Goal: Task Accomplishment & Management: Manage account settings

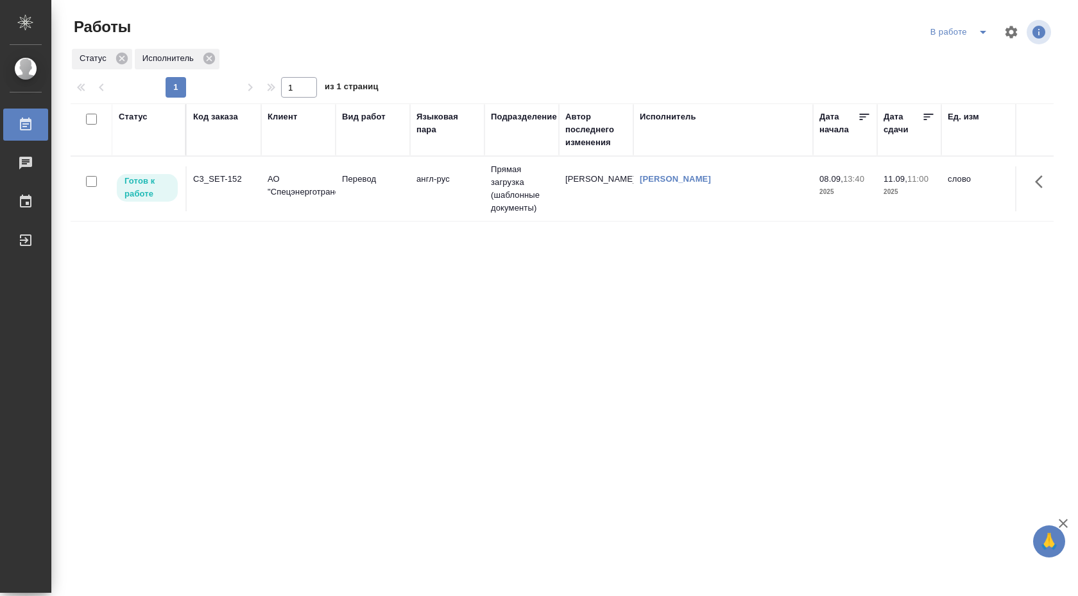
click at [979, 29] on icon "split button" at bounding box center [983, 31] width 15 height 15
click at [938, 56] on li "Стандартные настройки" at bounding box center [960, 57] width 123 height 21
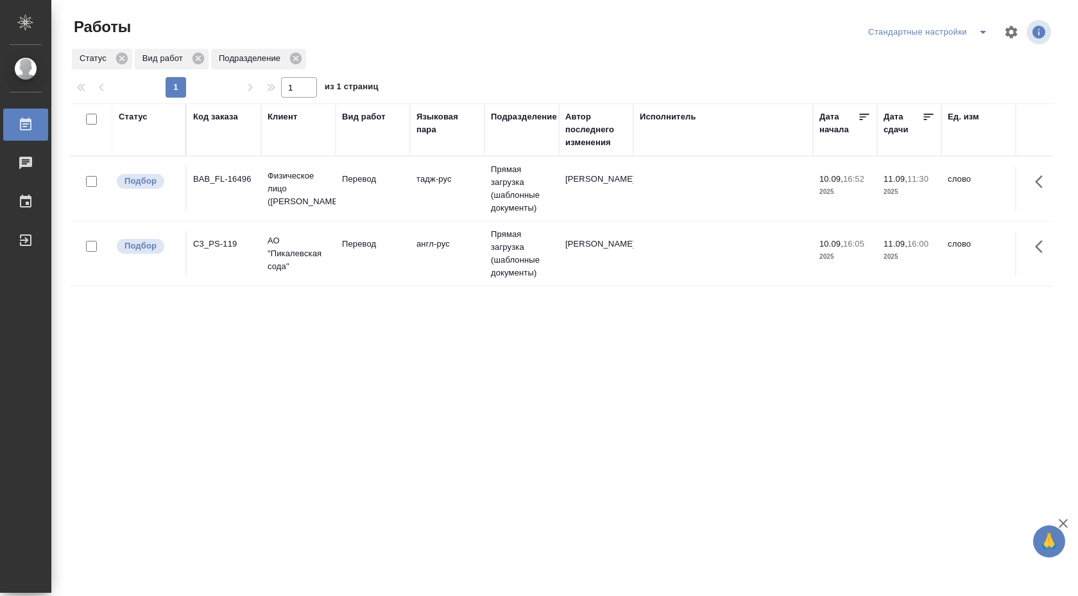
click at [580, 250] on td "[PERSON_NAME]" at bounding box center [596, 253] width 74 height 45
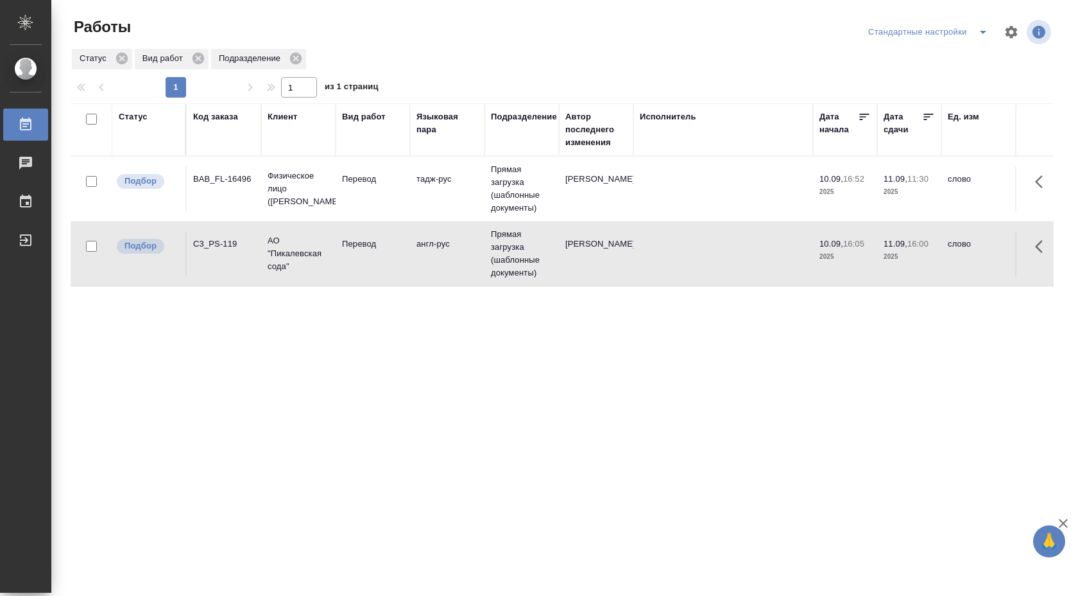
click at [580, 250] on td "[PERSON_NAME]" at bounding box center [596, 253] width 74 height 45
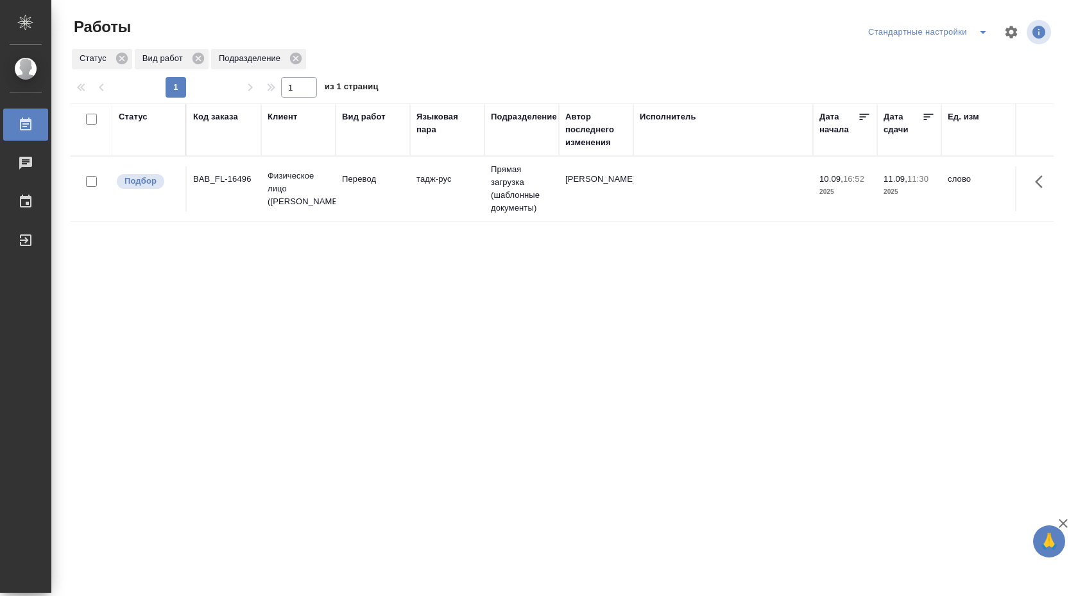
click at [971, 37] on button "split button" at bounding box center [983, 32] width 26 height 21
click at [956, 53] on li "В работе" at bounding box center [928, 57] width 134 height 21
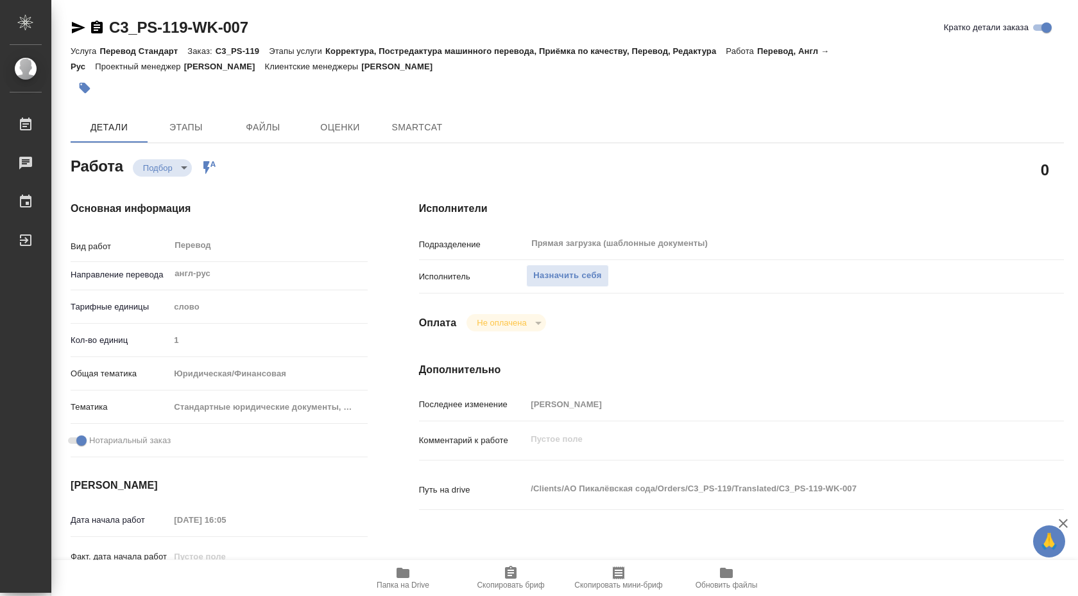
type textarea "x"
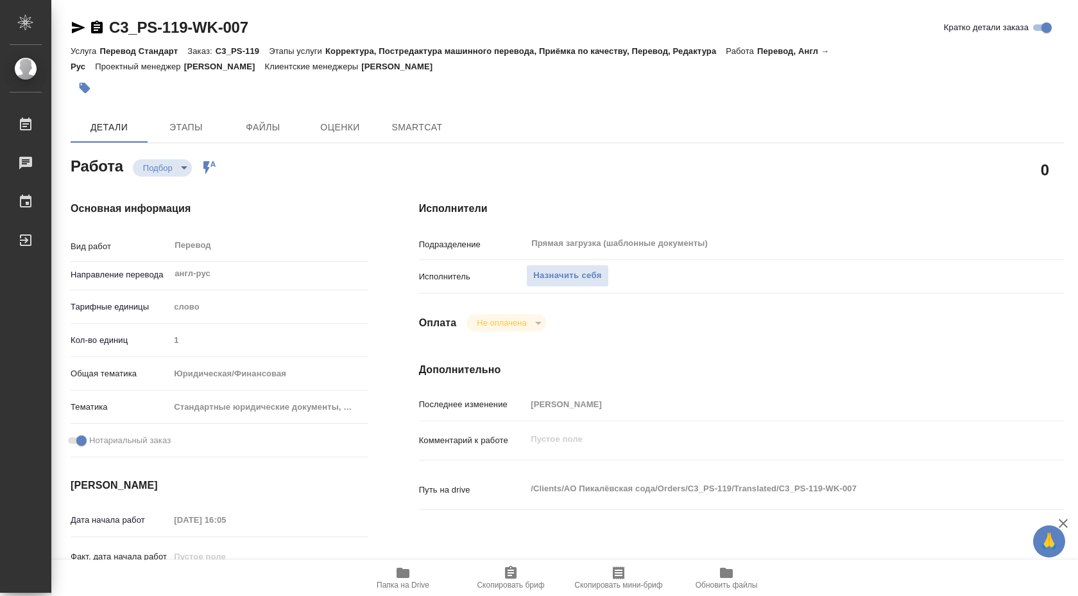
type textarea "x"
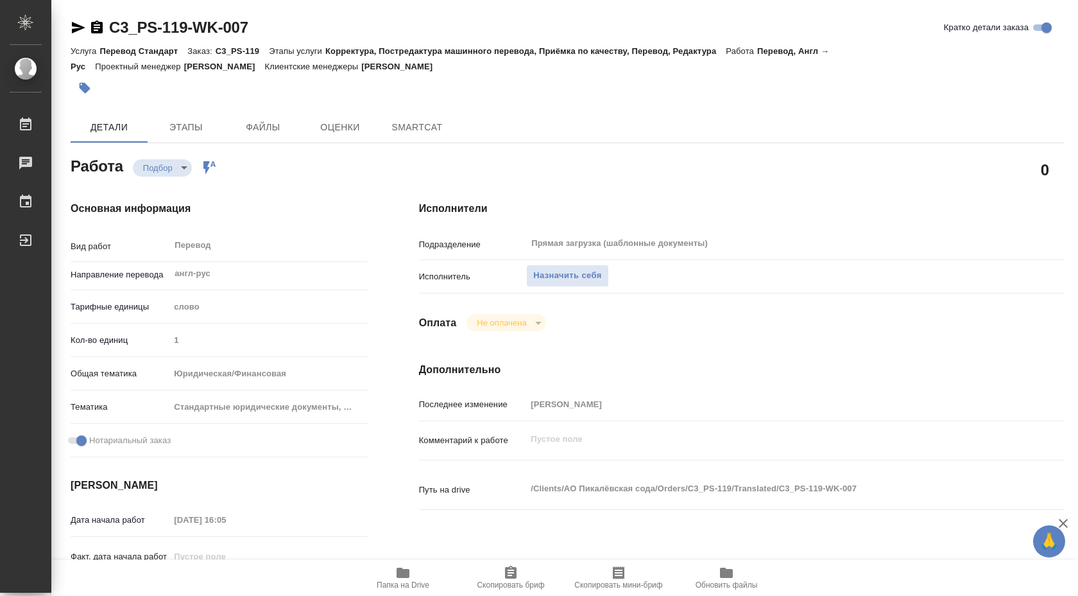
click at [408, 580] on span "Папка на Drive" at bounding box center [403, 584] width 53 height 9
type textarea "x"
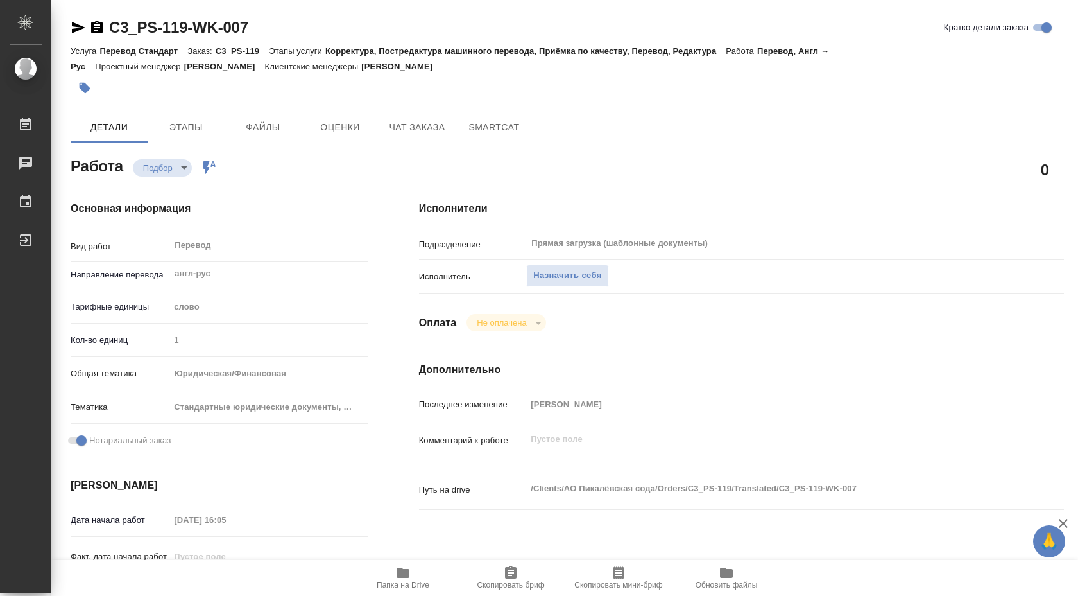
type textarea "x"
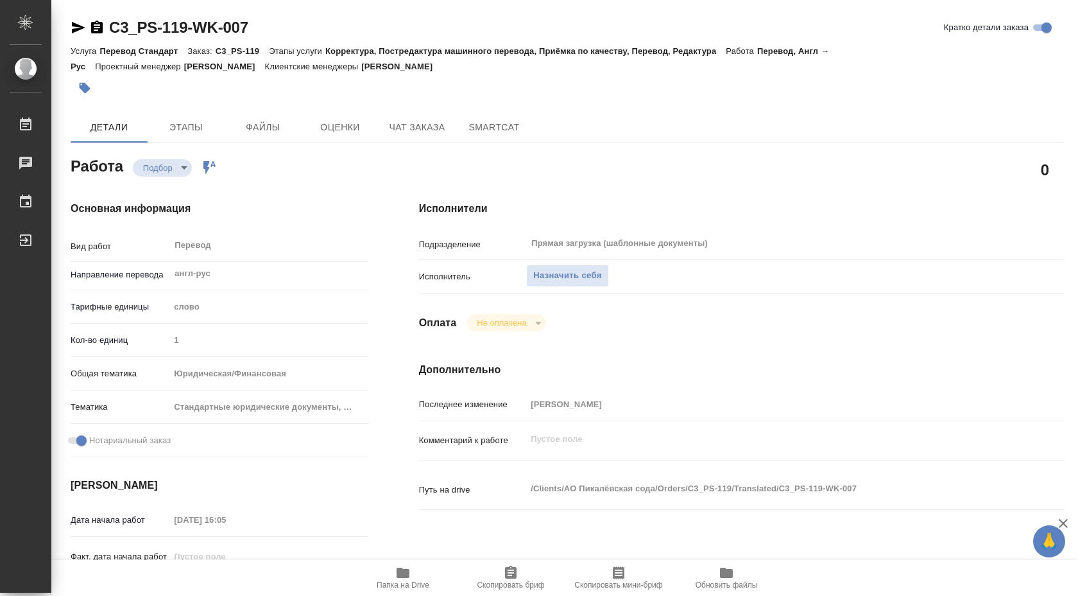
type textarea "x"
click at [558, 273] on span "Назначить себя" at bounding box center [567, 275] width 68 height 15
click at [597, 271] on span "Назначить себя" at bounding box center [567, 275] width 68 height 15
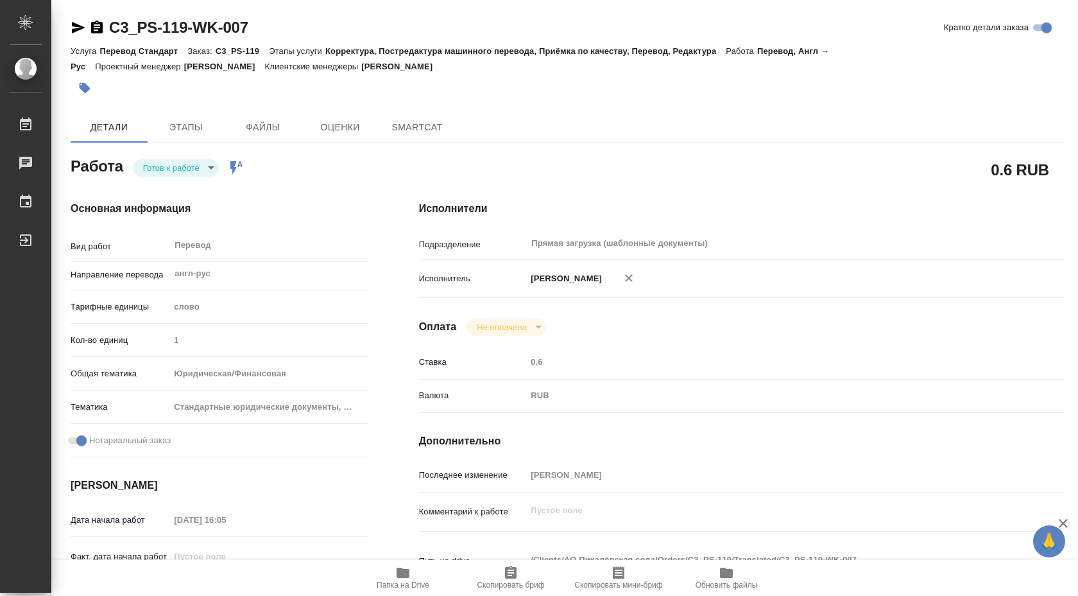
type textarea "x"
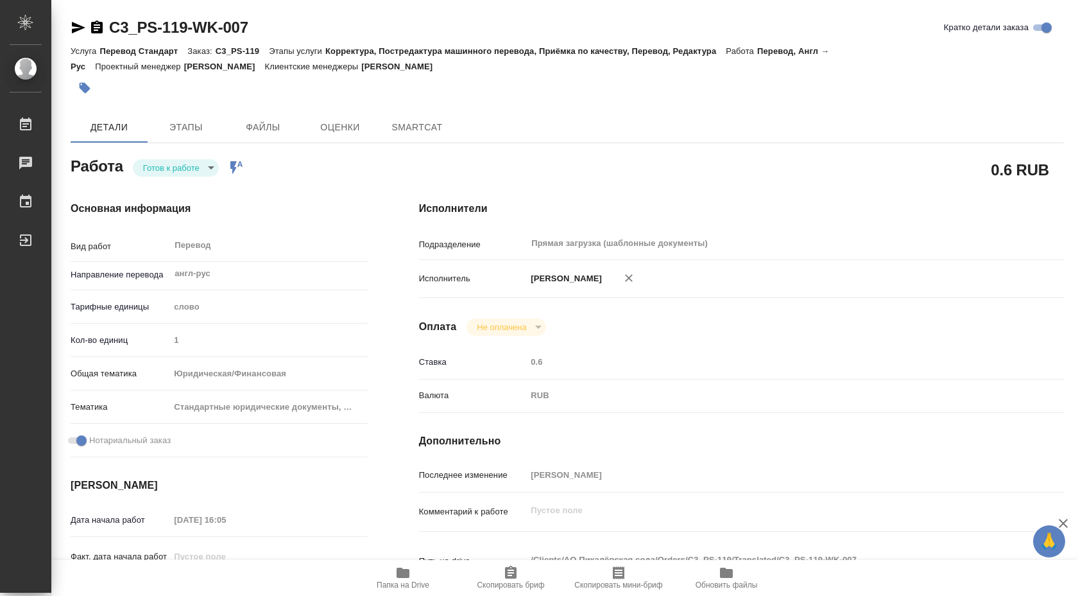
type textarea "x"
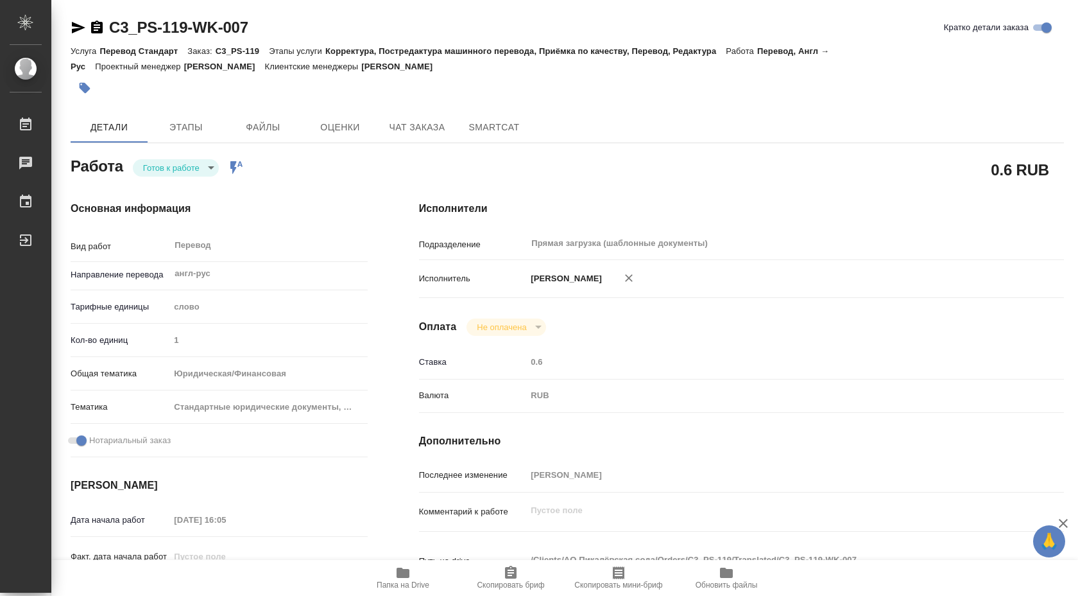
type textarea "x"
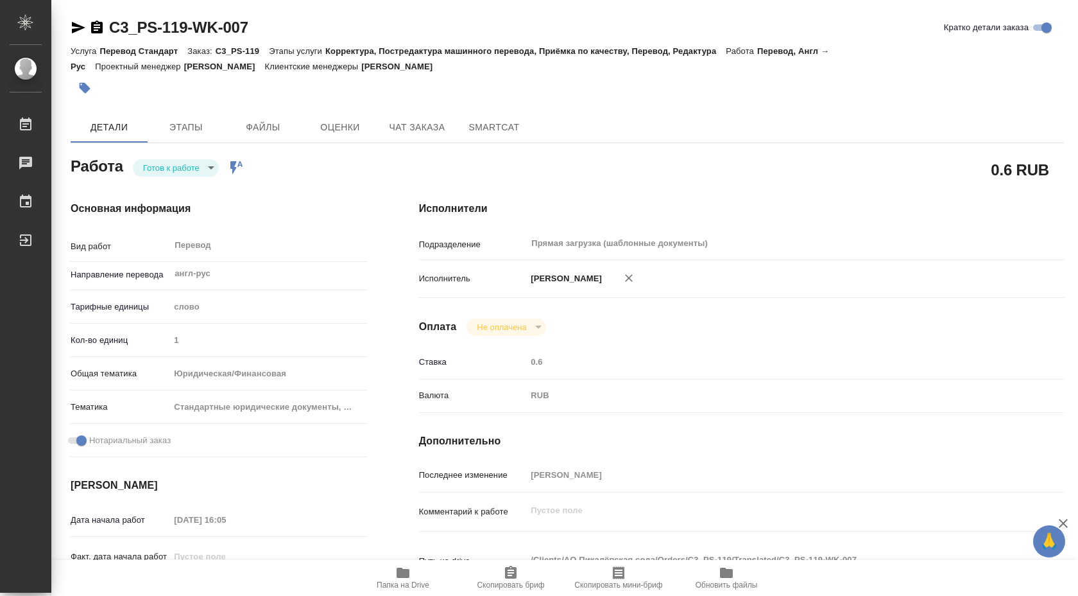
type textarea "x"
